Goal: Find specific page/section: Find specific page/section

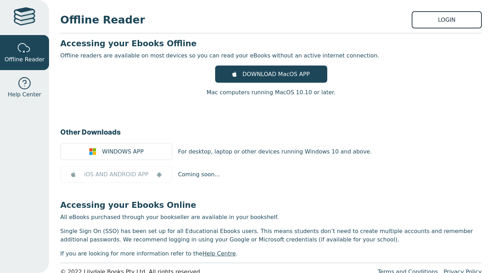
click at [426, 17] on link "LOGIN" at bounding box center [447, 19] width 70 height 17
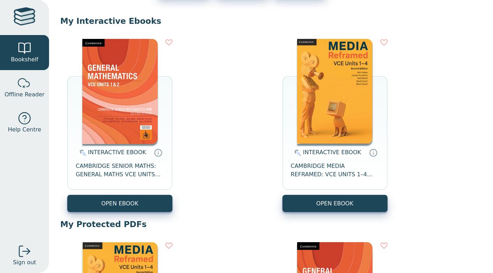
scroll to position [57, 0]
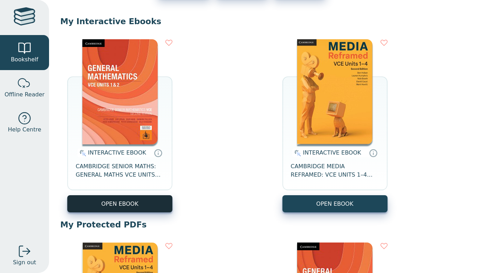
click at [133, 201] on button "OPEN EBOOK" at bounding box center [119, 203] width 105 height 17
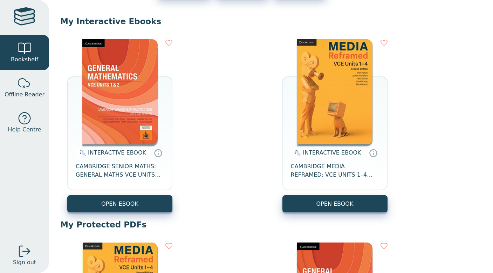
click at [35, 81] on link "Offline Reader" at bounding box center [24, 87] width 49 height 35
